Goal: Information Seeking & Learning: Learn about a topic

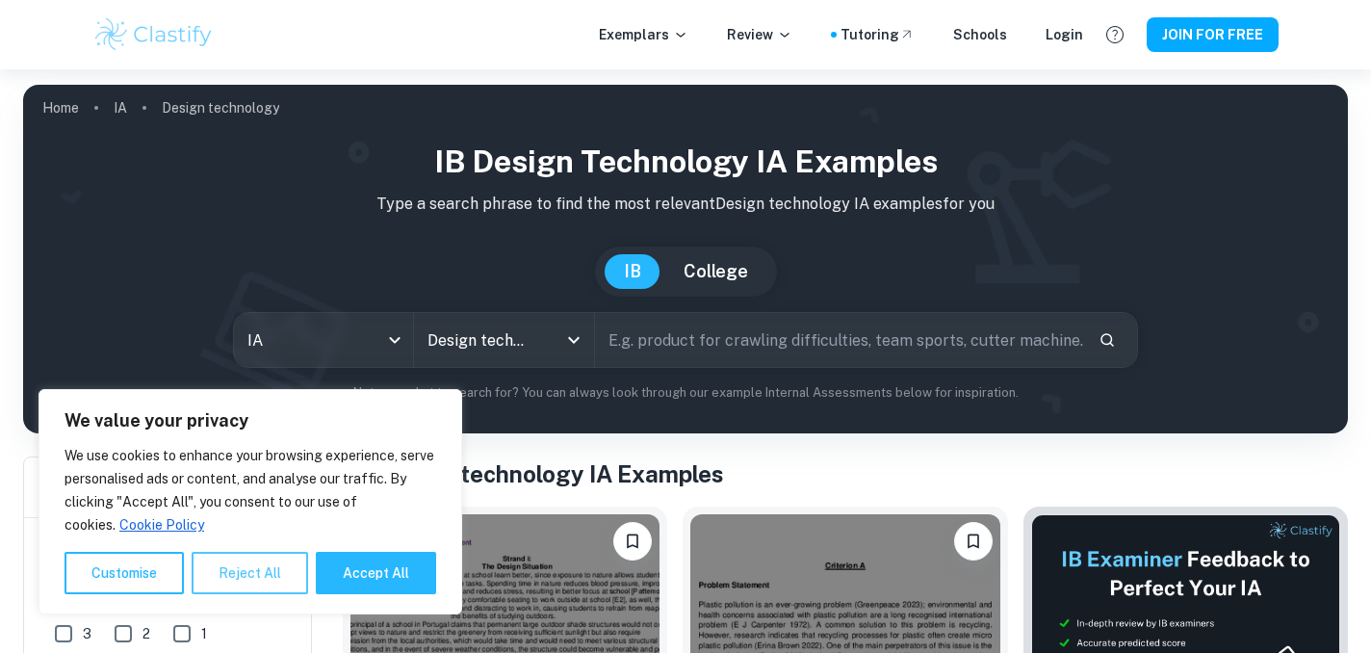
click at [234, 568] on button "Reject All" at bounding box center [250, 573] width 116 height 42
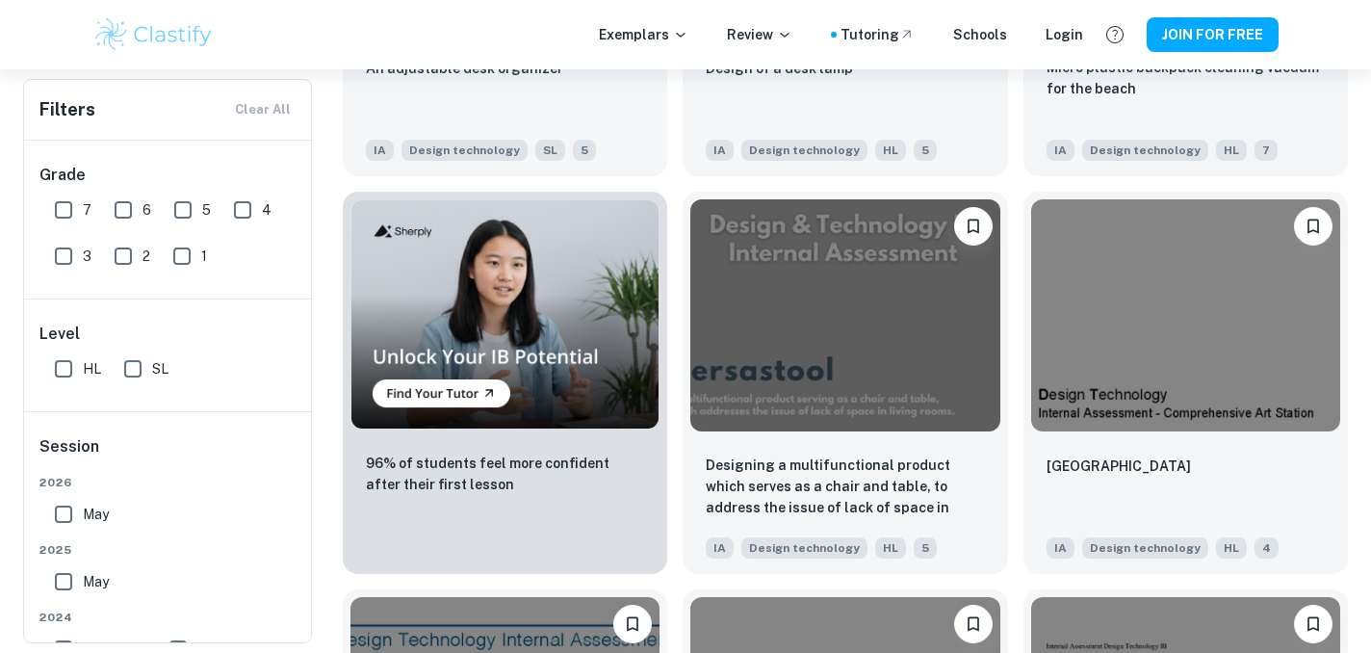
scroll to position [1113, 0]
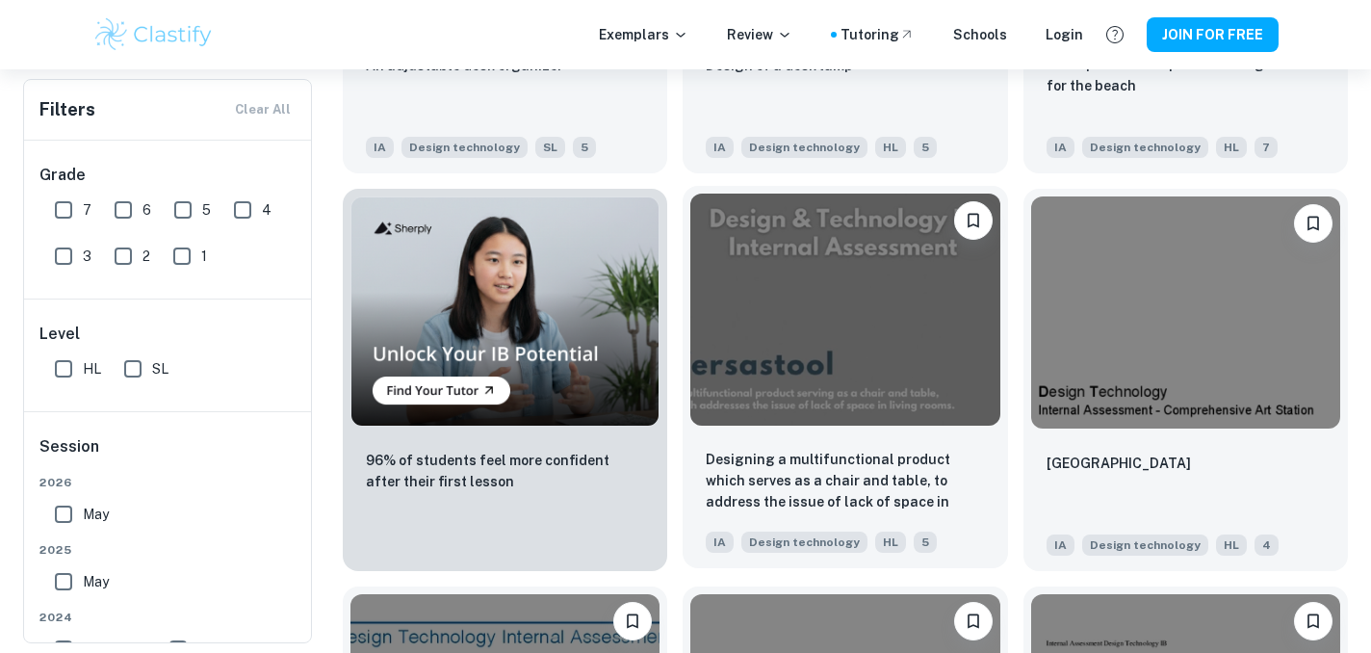
click at [906, 402] on img at bounding box center [844, 309] width 309 height 232
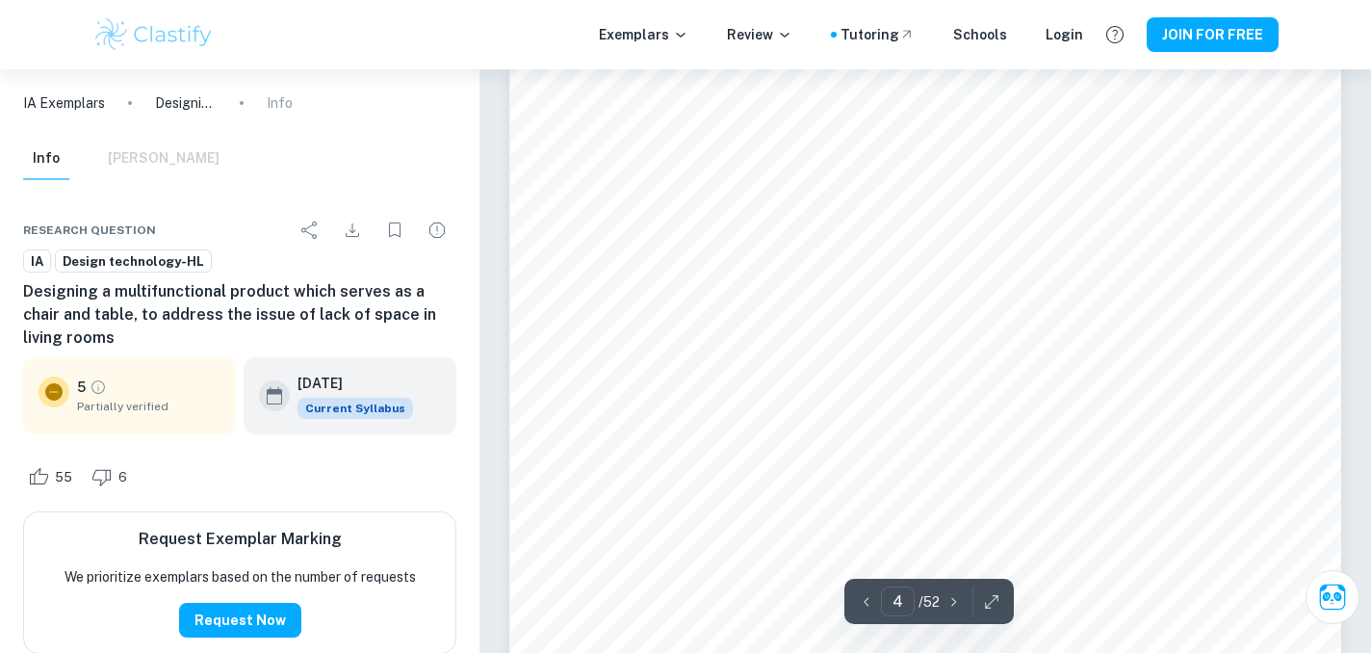
scroll to position [4424, 0]
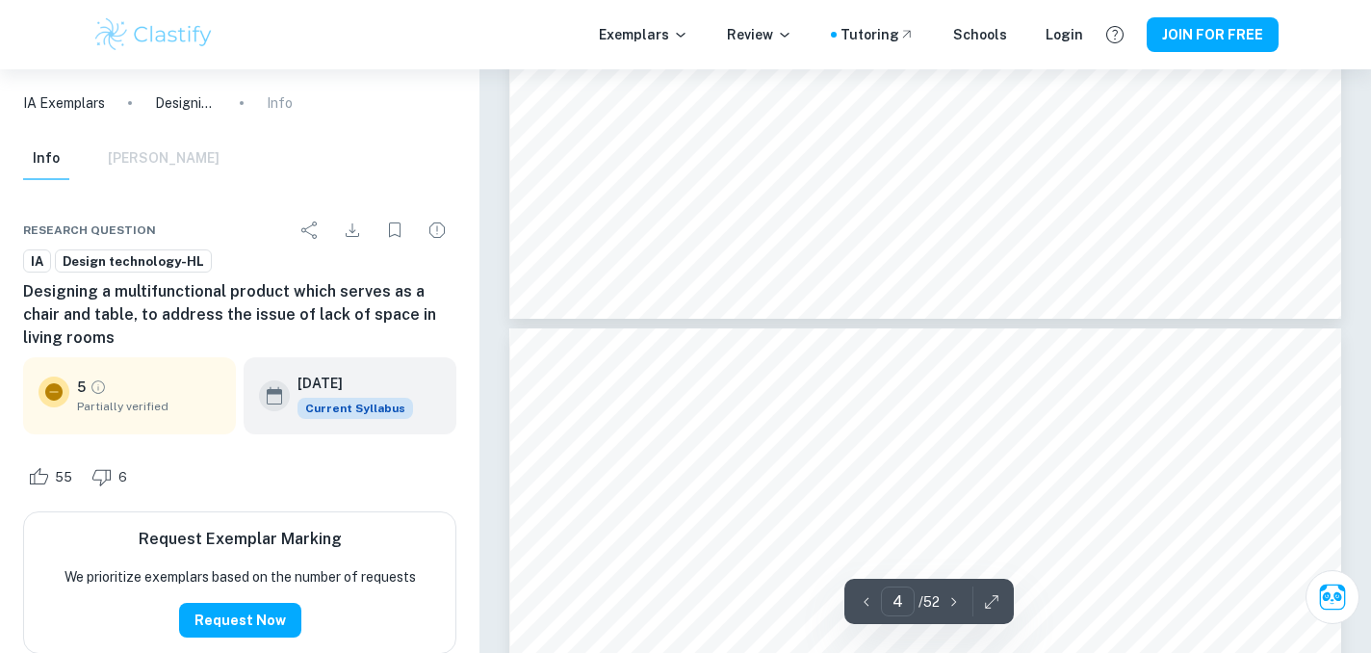
type input "5"
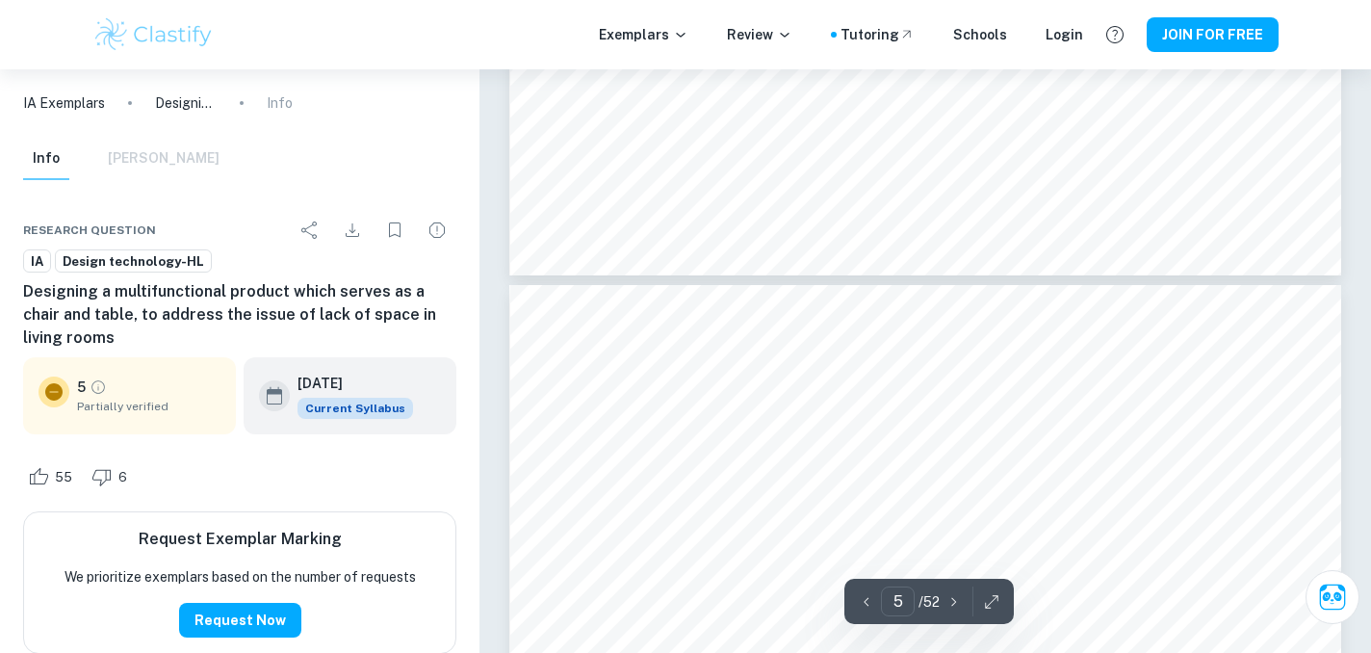
scroll to position [4839, 0]
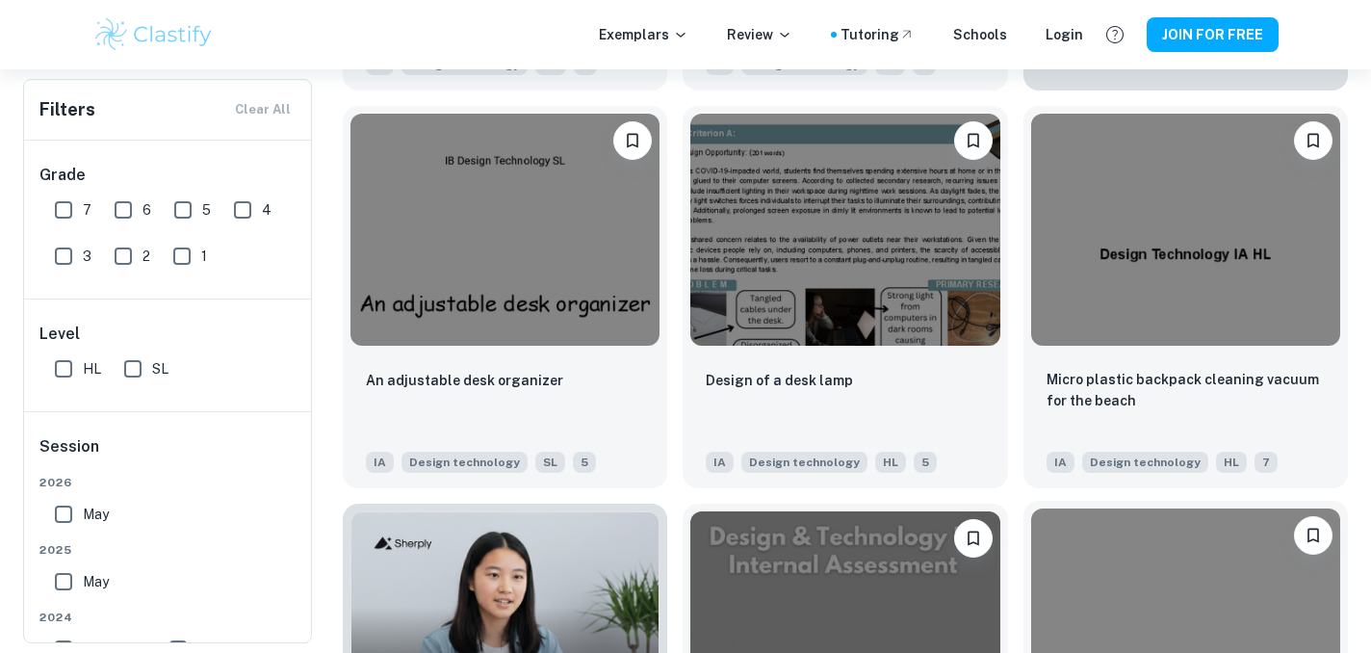
scroll to position [799, 0]
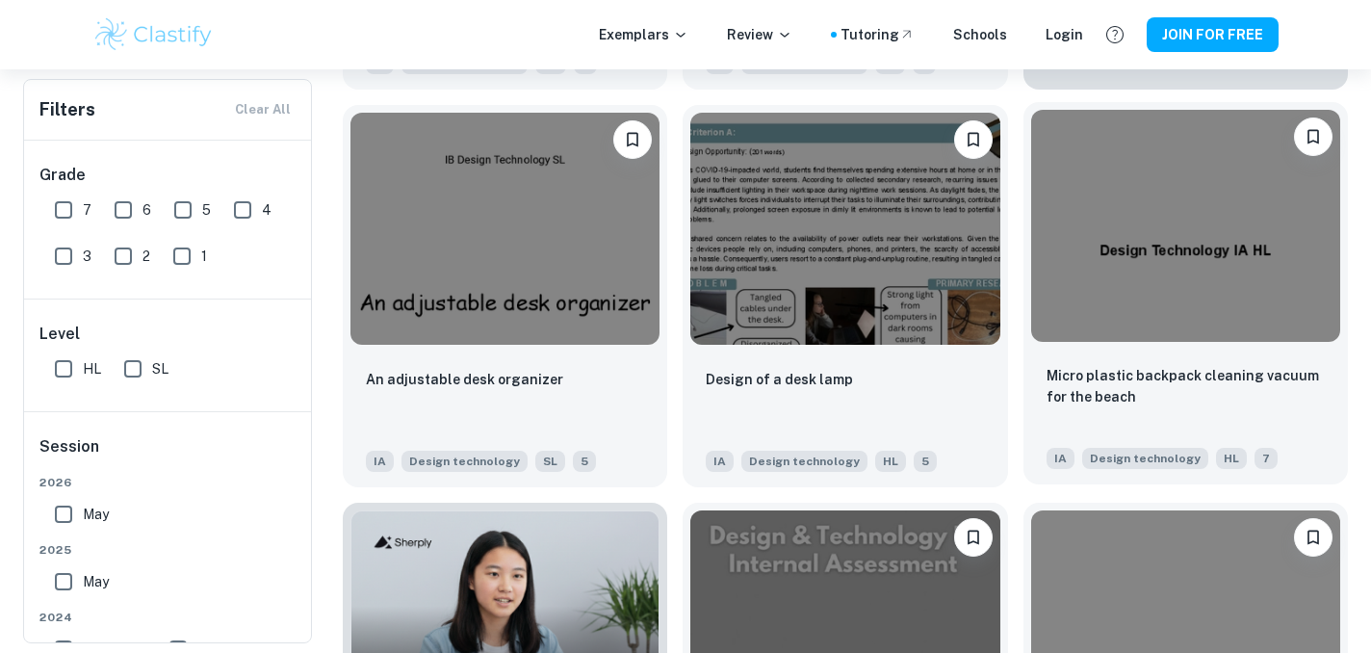
click at [1143, 345] on div at bounding box center [1185, 225] width 324 height 247
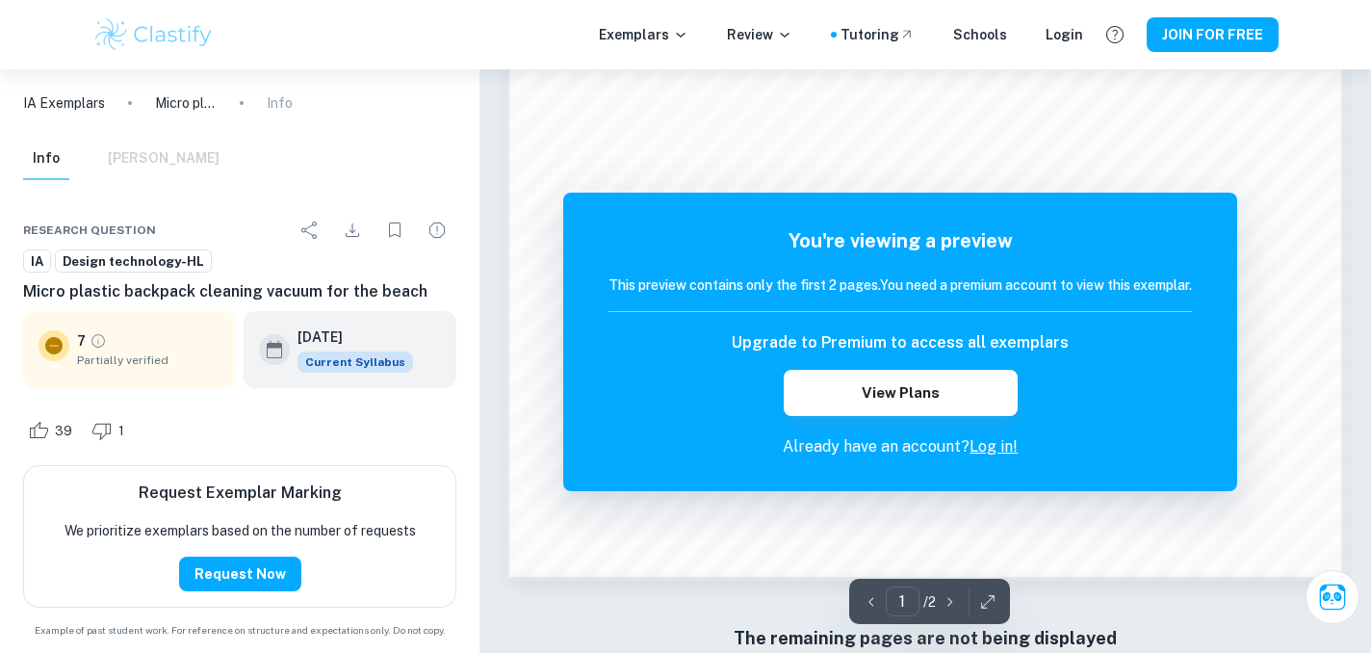
scroll to position [1925, 0]
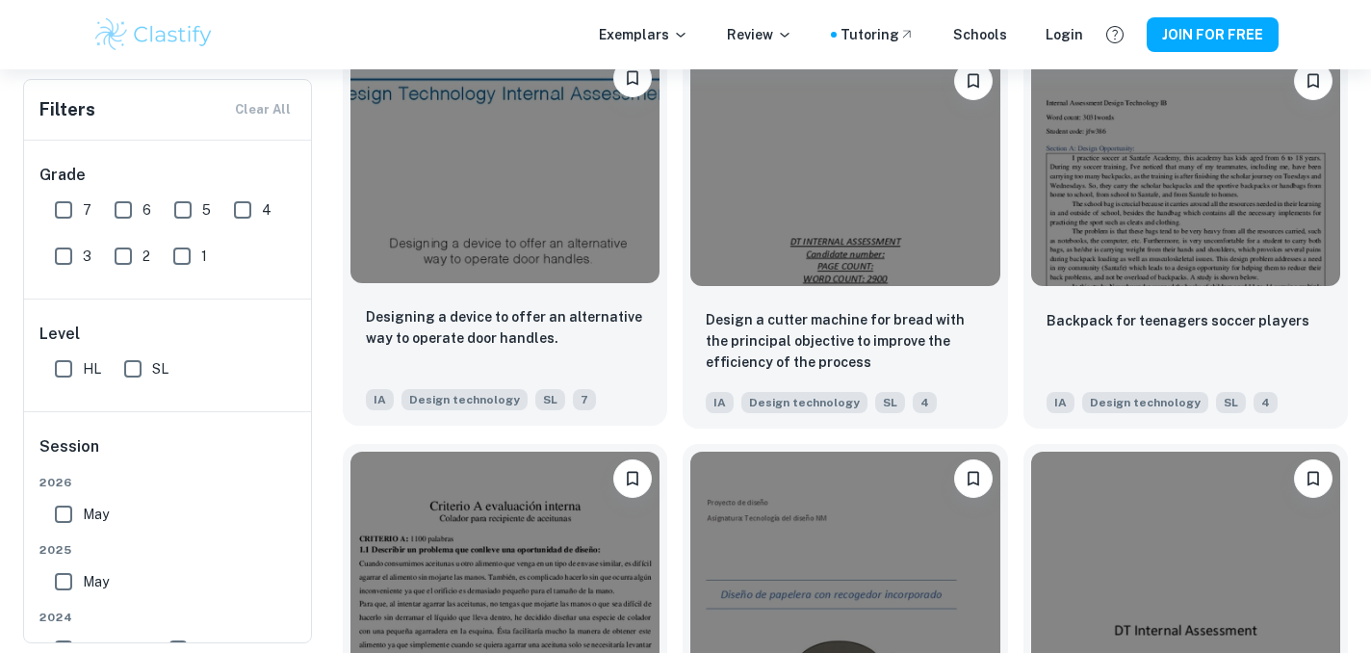
scroll to position [1624, 0]
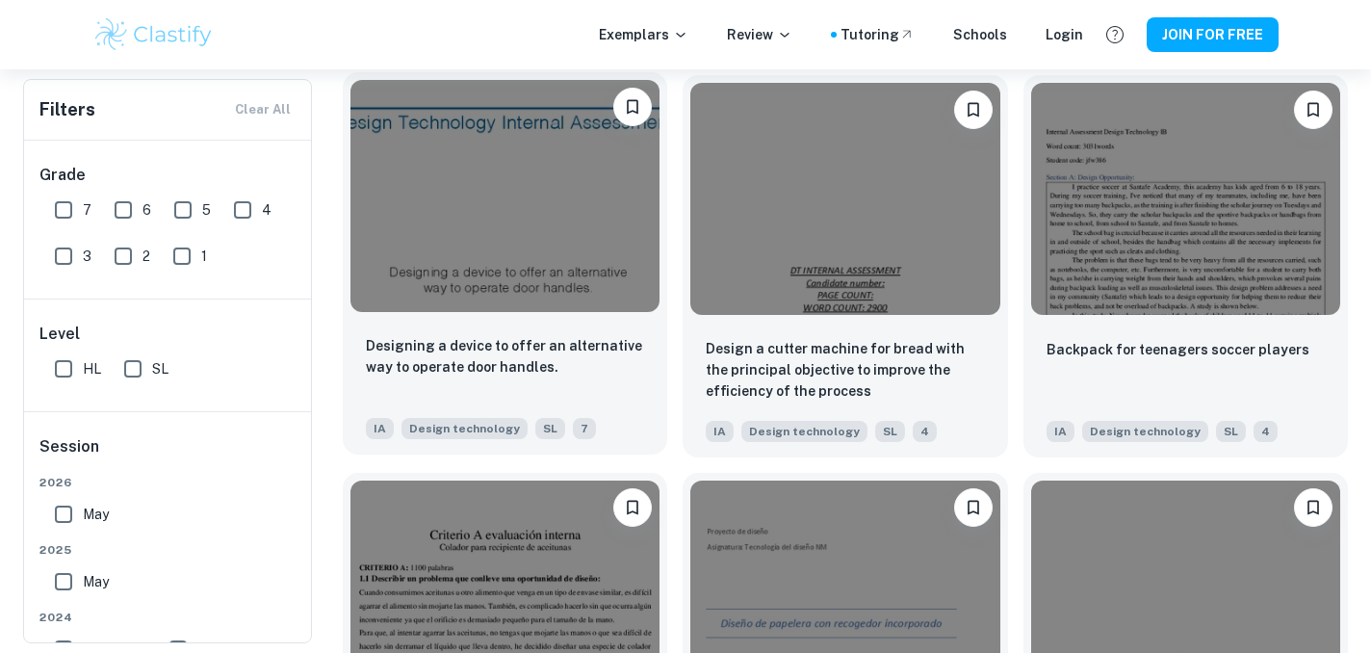
click at [572, 267] on img at bounding box center [504, 196] width 309 height 232
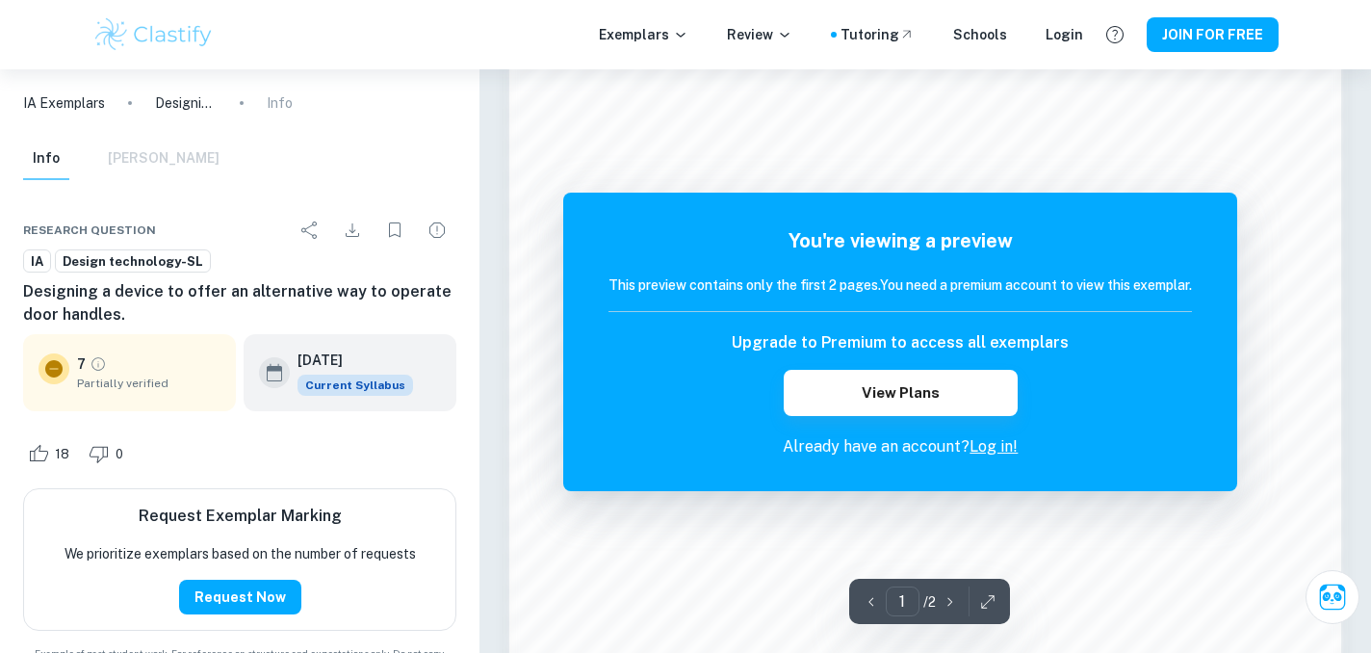
scroll to position [1929, 0]
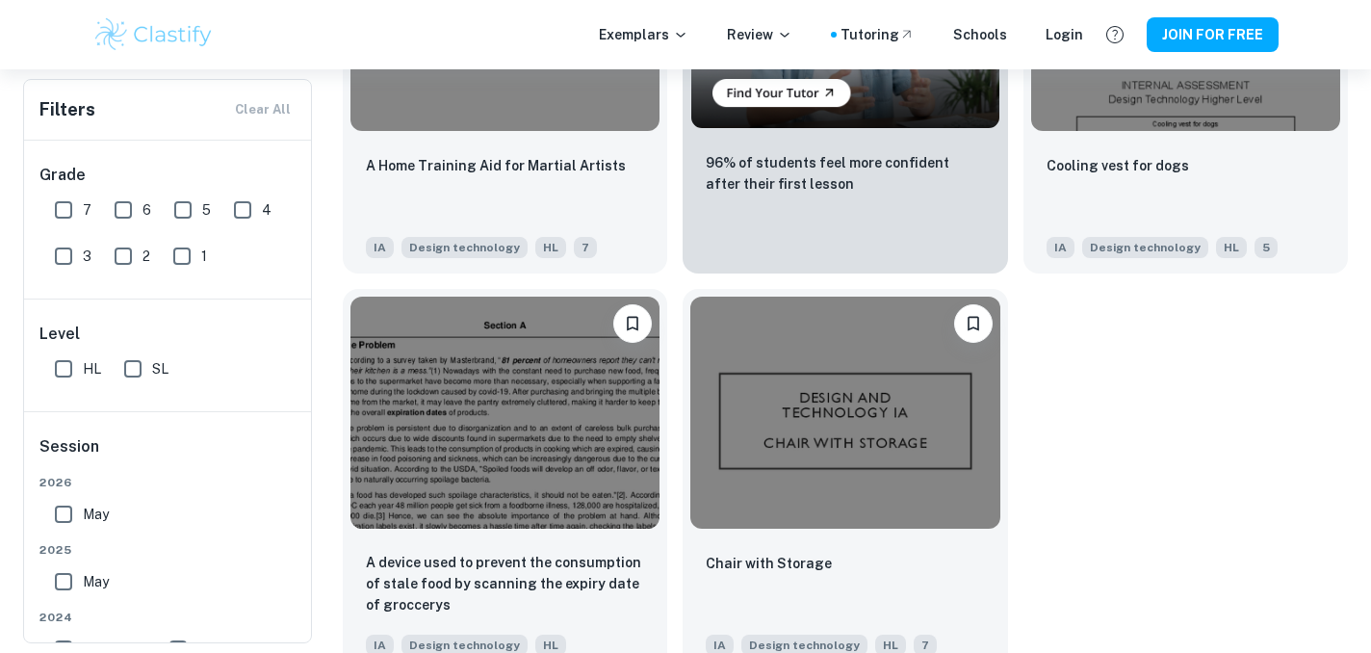
scroll to position [3417, 0]
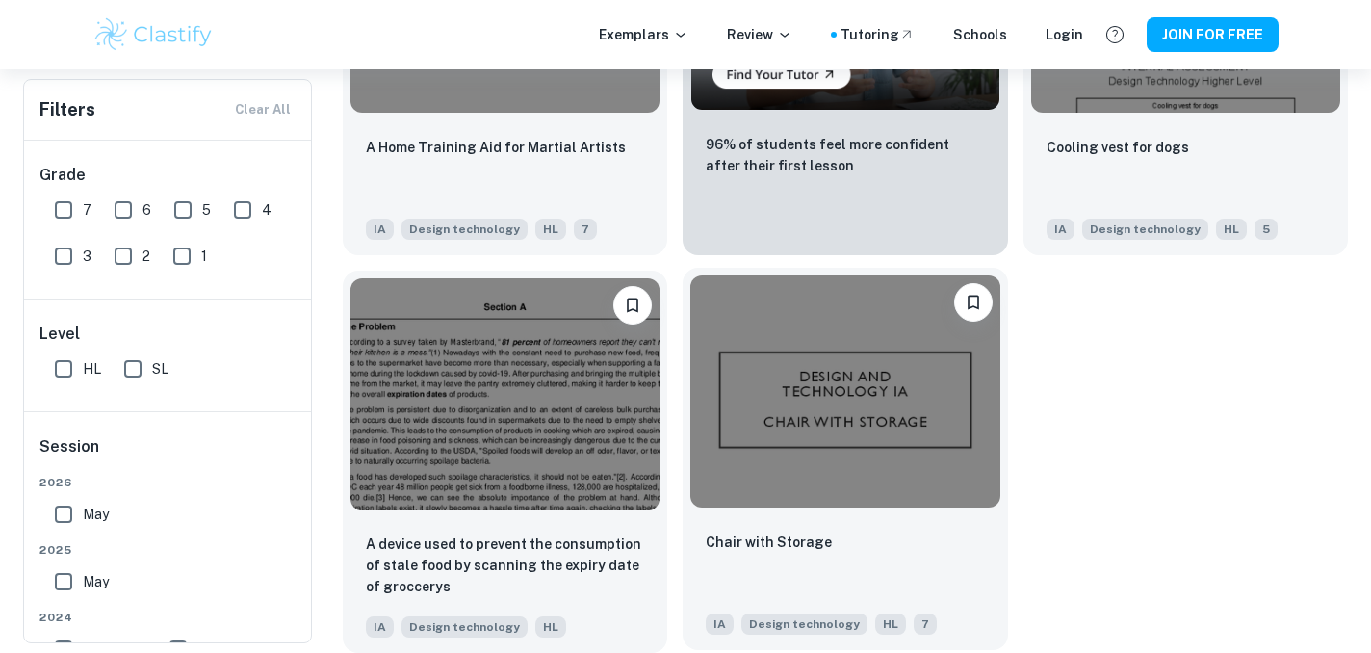
click at [875, 443] on img at bounding box center [844, 391] width 309 height 232
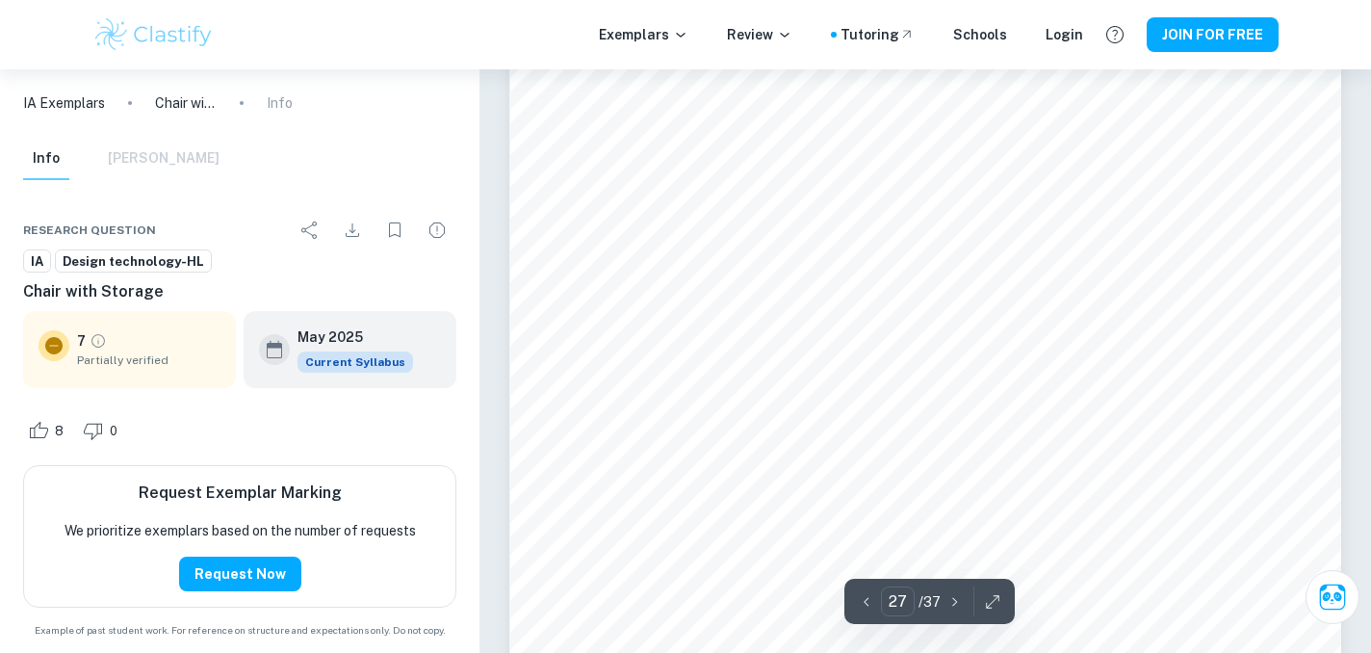
scroll to position [32220, 0]
type input "37"
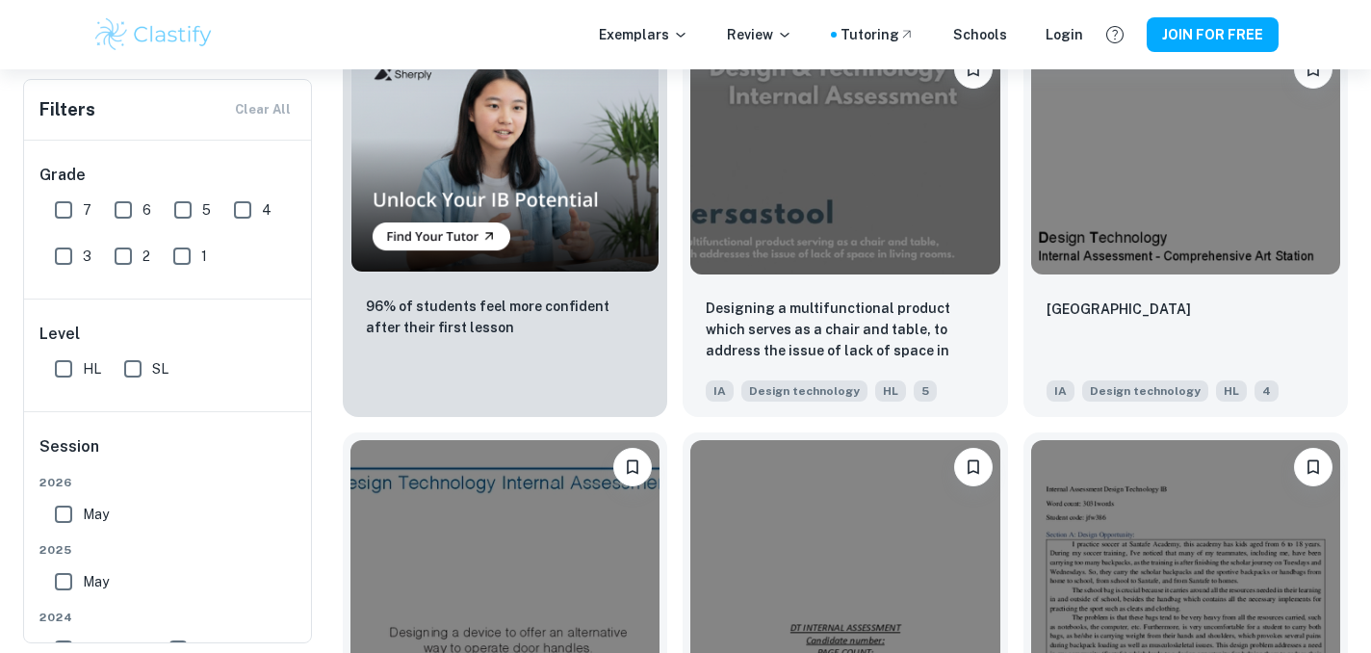
scroll to position [1264, 0]
